Goal: Book appointment/travel/reservation

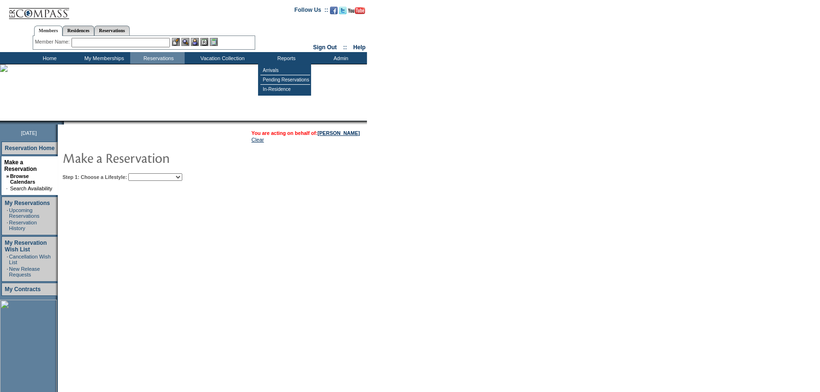
click at [715, 105] on form "Follow Us ::" at bounding box center [410, 259] width 820 height 518
click at [170, 176] on select "Beach Leisure Metropolitan Mountain OIAL for Adventure OIAL for Couples OIAL fo…" at bounding box center [155, 177] width 54 height 8
select select "Beach"
click at [144, 173] on select "Beach Leisure Metropolitan Mountain OIAL for Adventure OIAL for Couples OIAL fo…" at bounding box center [155, 177] width 54 height 8
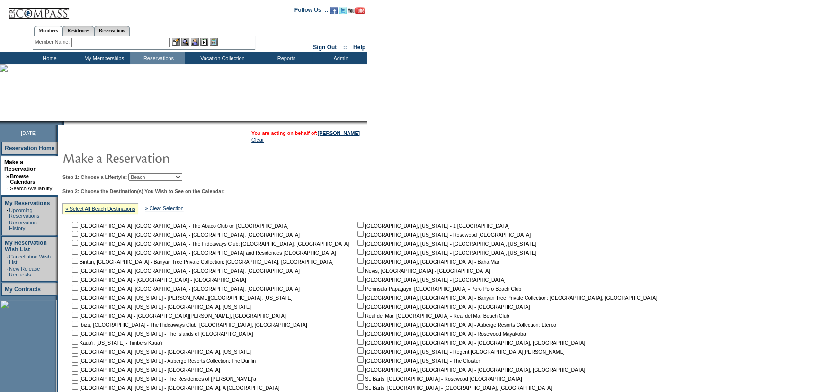
click at [521, 184] on form "Follow Us ::" at bounding box center [410, 277] width 820 height 555
click at [78, 255] on input "checkbox" at bounding box center [75, 252] width 6 height 6
checkbox input "true"
click at [78, 222] on input "checkbox" at bounding box center [75, 225] width 6 height 6
checkbox input "true"
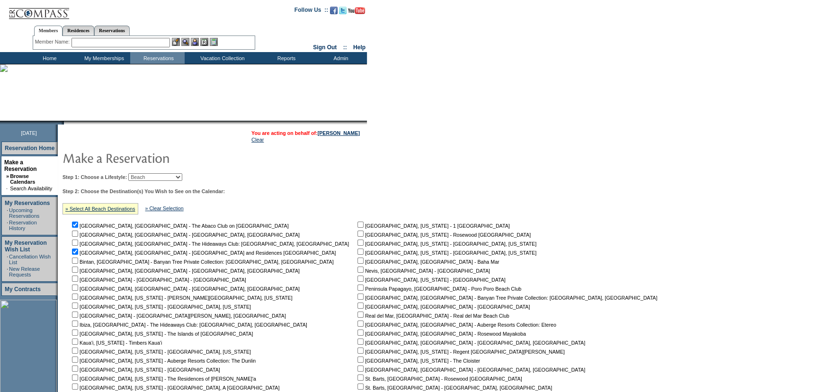
click at [356, 262] on nobr "[GEOGRAPHIC_DATA], [GEOGRAPHIC_DATA] - Baha Mar" at bounding box center [428, 262] width 144 height 6
click at [356, 261] on nobr "[GEOGRAPHIC_DATA], [GEOGRAPHIC_DATA] - Baha Mar" at bounding box center [428, 262] width 144 height 6
click at [358, 262] on input "checkbox" at bounding box center [361, 261] width 6 height 6
checkbox input "true"
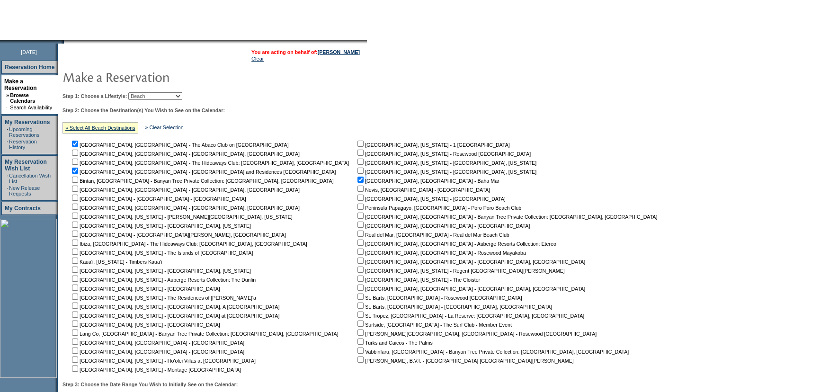
scroll to position [179, 0]
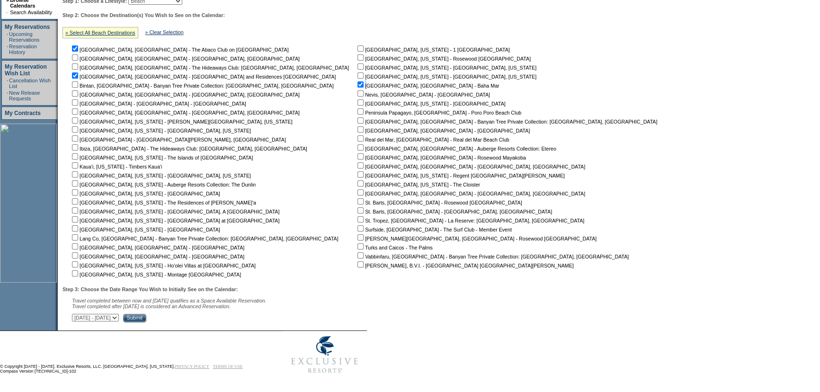
click at [358, 262] on input "checkbox" at bounding box center [361, 264] width 6 height 6
checkbox input "true"
click at [146, 318] on input "Submit" at bounding box center [134, 318] width 23 height 9
